Goal: Task Accomplishment & Management: Use online tool/utility

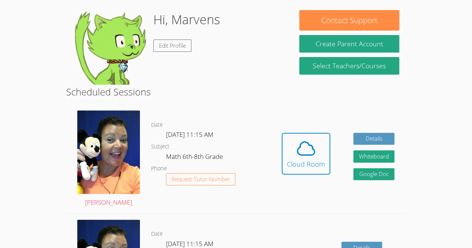
scroll to position [111, 0]
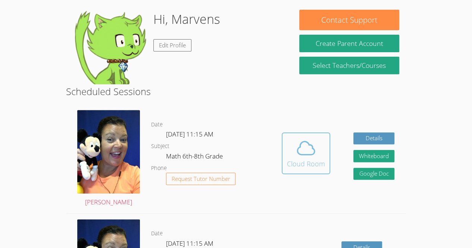
click at [323, 150] on span at bounding box center [306, 148] width 38 height 21
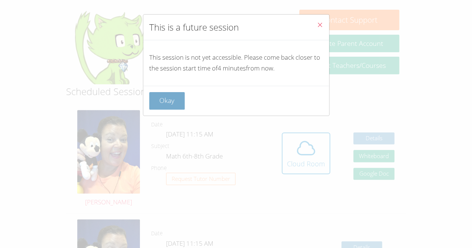
click at [183, 98] on button "Okay" at bounding box center [167, 101] width 36 height 18
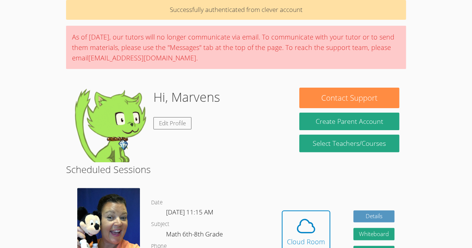
scroll to position [35, 0]
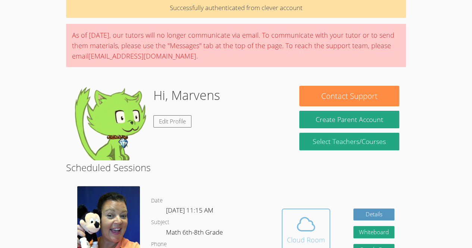
click at [298, 242] on div "Cloud Room" at bounding box center [306, 240] width 38 height 10
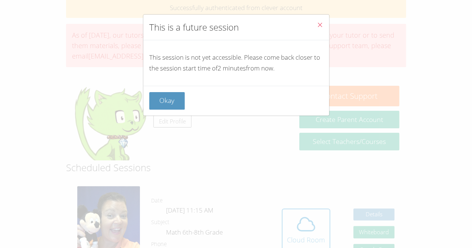
click at [318, 23] on button "Close" at bounding box center [320, 26] width 18 height 23
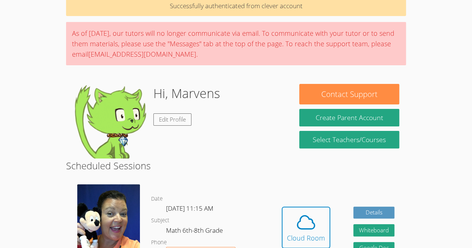
click at [175, 196] on dl "Date [DATE] 11:15 AM Subject Math 6th-8th Grade Phone Request Tutor Number" at bounding box center [210, 233] width 119 height 78
drag, startPoint x: 318, startPoint y: 23, endPoint x: 175, endPoint y: 196, distance: 223.8
click at [175, 196] on dl "Date [DATE] 11:15 AM Subject Math 6th-8th Grade Phone Request Tutor Number" at bounding box center [210, 233] width 119 height 78
click at [300, 232] on icon at bounding box center [305, 222] width 21 height 21
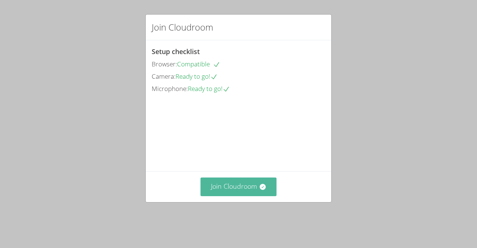
click at [246, 194] on button "Join Cloudroom" at bounding box center [239, 187] width 76 height 18
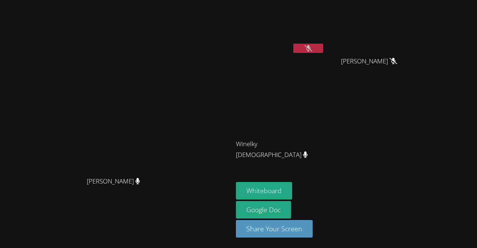
click at [313, 47] on icon at bounding box center [309, 48] width 8 height 6
click at [173, 133] on video at bounding box center [117, 109] width 112 height 128
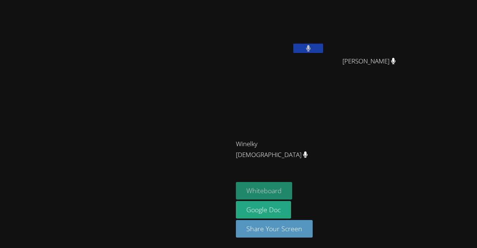
click at [292, 190] on button "Whiteboard" at bounding box center [264, 191] width 56 height 18
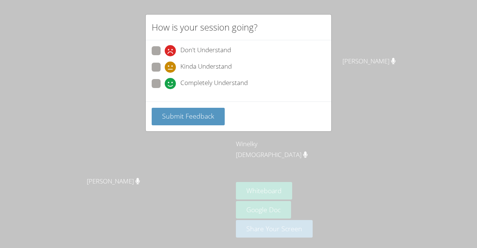
click at [165, 89] on span at bounding box center [165, 89] width 0 height 0
click at [165, 84] on input "Completely Understand" at bounding box center [168, 82] width 6 height 6
radio input "true"
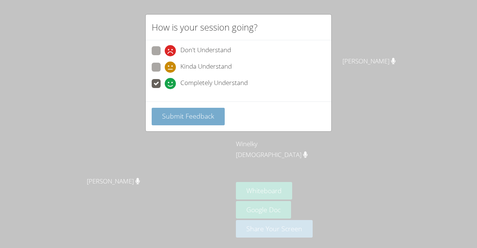
click at [178, 114] on span "Submit Feedback" at bounding box center [188, 116] width 52 height 9
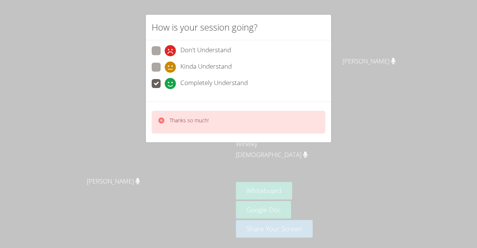
click at [161, 118] on icon at bounding box center [162, 120] width 6 height 6
